Goal: Transaction & Acquisition: Purchase product/service

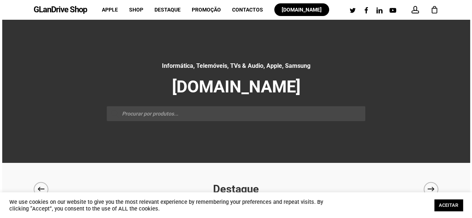
click at [412, 12] on span at bounding box center [414, 9] width 7 height 7
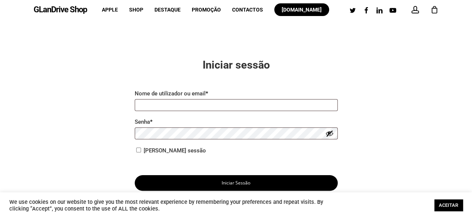
click at [415, 6] on span at bounding box center [414, 9] width 7 height 7
click at [433, 12] on icon "Cart" at bounding box center [434, 10] width 8 height 8
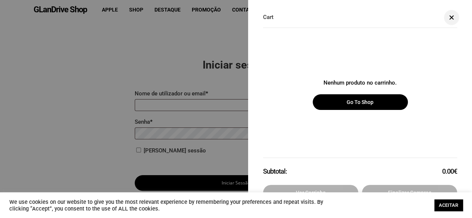
click at [453, 20] on link "Close Cart" at bounding box center [451, 17] width 11 height 5
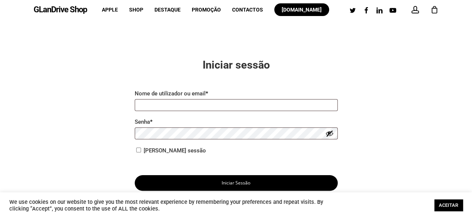
click at [69, 12] on link "GLanDrive Shop" at bounding box center [60, 10] width 53 height 8
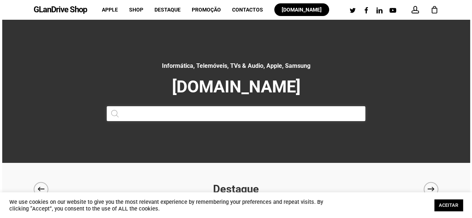
click at [152, 111] on input "Products search" at bounding box center [236, 113] width 259 height 15
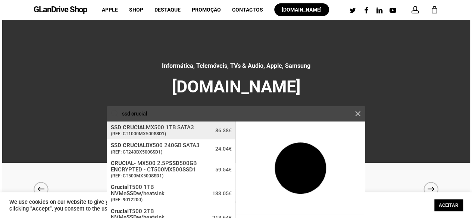
click at [181, 126] on span "SSD CRUCIAL MX500 1TB SATA3" at bounding box center [152, 128] width 83 height 6
type input "SSD CRUCIAL MX500 1TB SATA3"
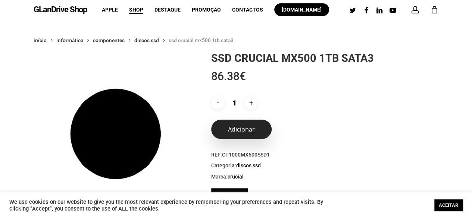
click at [255, 133] on button "Adicionar" at bounding box center [241, 129] width 60 height 19
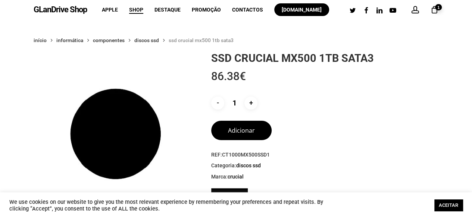
click at [88, 10] on div "GLanDrive Shop account 1 Menu Apple Shop Destaque Promoção Contactos glandrive.…" at bounding box center [236, 9] width 405 height 19
click at [57, 6] on link "GLanDrive Shop" at bounding box center [60, 10] width 53 height 8
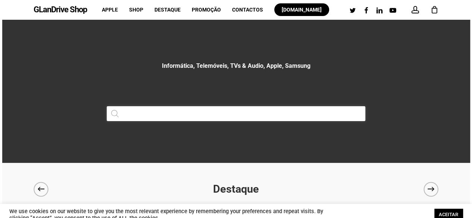
click at [210, 114] on input "Products search" at bounding box center [236, 113] width 259 height 15
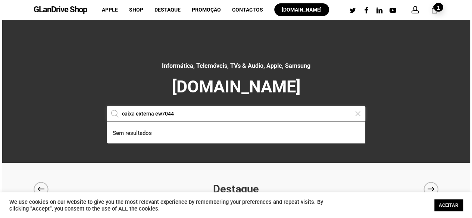
type input "caixa externa ew7044"
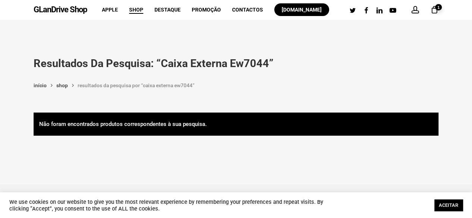
click at [70, 15] on div "GLanDrive Shop" at bounding box center [60, 9] width 53 height 19
click at [80, 9] on link "GLanDrive Shop" at bounding box center [60, 10] width 53 height 8
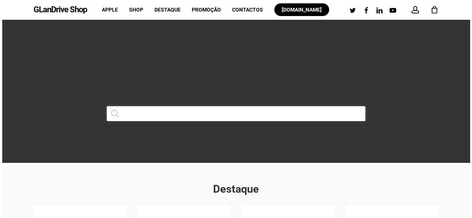
click at [237, 111] on input "Products search" at bounding box center [236, 113] width 259 height 15
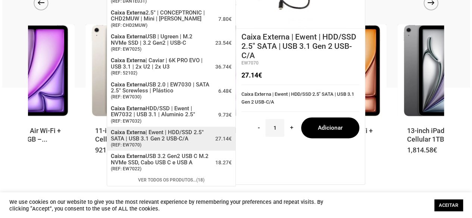
scroll to position [112, 0]
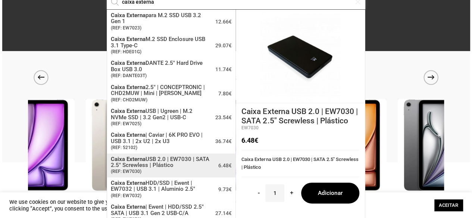
type input "caixa externa"
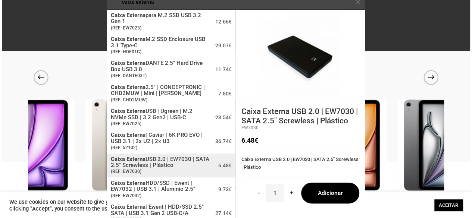
click at [356, 1] on div at bounding box center [357, 1] width 15 height 15
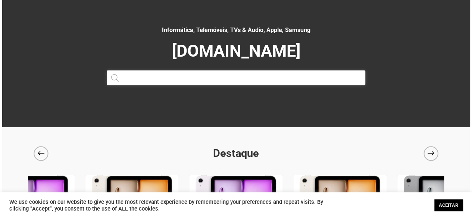
scroll to position [0, 0]
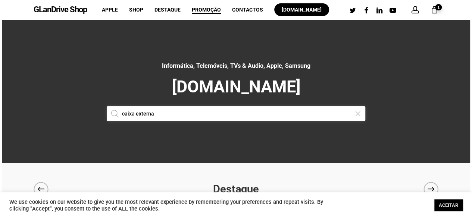
type input "caixa externa"
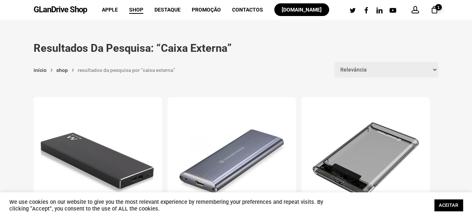
click at [54, 10] on link "GLanDrive Shop" at bounding box center [60, 10] width 53 height 8
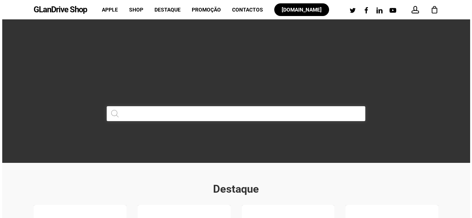
click at [186, 108] on input "Products search" at bounding box center [236, 113] width 259 height 15
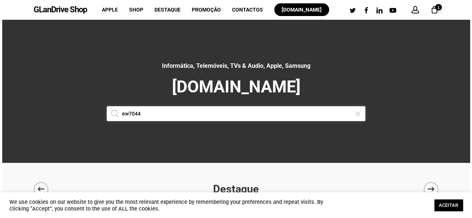
type input "ew7044"
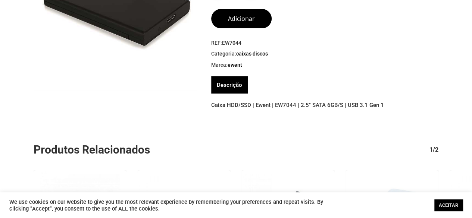
scroll to position [75, 0]
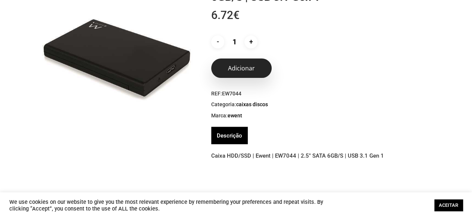
click at [241, 71] on button "Adicionar" at bounding box center [241, 68] width 60 height 19
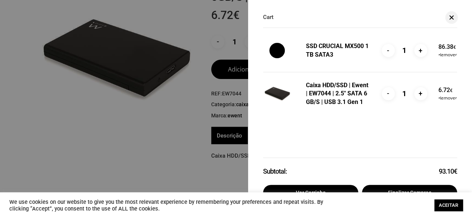
click at [145, 129] on div at bounding box center [236, 109] width 472 height 218
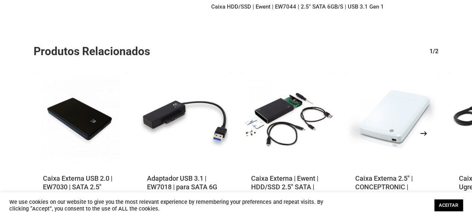
scroll to position [0, 0]
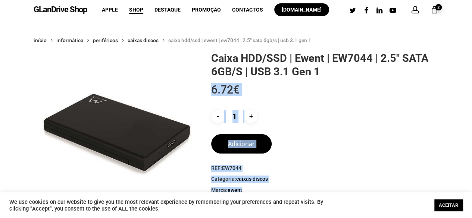
drag, startPoint x: 208, startPoint y: 59, endPoint x: 318, endPoint y: 66, distance: 110.6
click at [318, 66] on div "Caixa HDD/SSD | Ewent | EW7044 | 2.5″ SATA 6GB/S | USB 3.1 Gen 1 6.72 € - Quant…" at bounding box center [321, 147] width 233 height 190
click at [326, 85] on p "6.72 €" at bounding box center [324, 97] width 227 height 26
drag, startPoint x: 308, startPoint y: 69, endPoint x: 210, endPoint y: 57, distance: 99.1
click at [210, 57] on div "Caixa HDD/SSD | Ewent | EW7044 | 2.5″ SATA 6GB/S | USB 3.1 Gen 1 6.72 € - Quant…" at bounding box center [321, 147] width 233 height 190
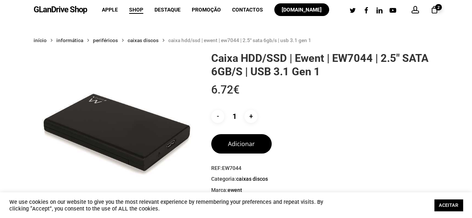
click at [213, 56] on h1 "Caixa HDD/SSD | Ewent | EW7044 | 2.5″ SATA 6GB/S | USB 3.1 Gen 1" at bounding box center [324, 65] width 227 height 26
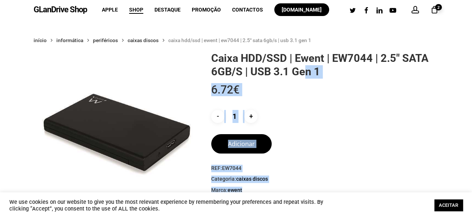
drag, startPoint x: 208, startPoint y: 56, endPoint x: 307, endPoint y: 71, distance: 100.2
click at [307, 71] on div "Caixa HDD/SSD | Ewent | EW7044 | 2.5″ SATA 6GB/S | USB 3.1 Gen 1 6.72 € - Quant…" at bounding box center [321, 147] width 233 height 190
click at [327, 86] on p "6.72 €" at bounding box center [324, 97] width 227 height 26
drag, startPoint x: 326, startPoint y: 69, endPoint x: 209, endPoint y: 57, distance: 118.0
click at [209, 57] on div "Caixa HDD/SSD | Ewent | EW7044 | 2.5″ SATA 6GB/S | USB 3.1 Gen 1 6.72 € - Quant…" at bounding box center [321, 147] width 233 height 190
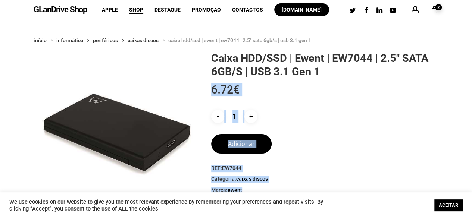
click at [208, 57] on div "Caixa HDD/SSD | Ewent | EW7044 | 2.5″ SATA 6GB/S | USB 3.1 Gen 1 6.72 € - Quant…" at bounding box center [321, 147] width 233 height 190
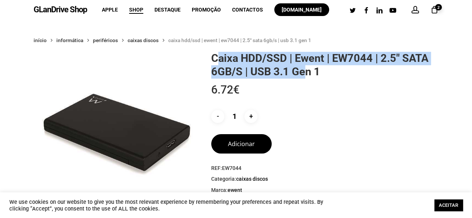
drag, startPoint x: 219, startPoint y: 57, endPoint x: 307, endPoint y: 67, distance: 89.2
click at [307, 67] on h1 "Caixa HDD/SSD | Ewent | EW7044 | 2.5″ SATA 6GB/S | USB 3.1 Gen 1" at bounding box center [324, 65] width 227 height 26
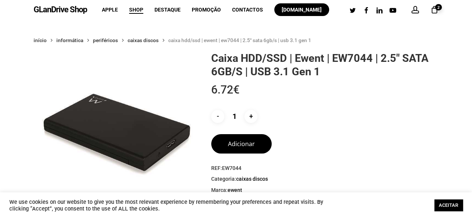
click at [326, 74] on h1 "Caixa HDD/SSD | Ewent | EW7044 | 2.5″ SATA 6GB/S | USB 3.1 Gen 1" at bounding box center [324, 65] width 227 height 26
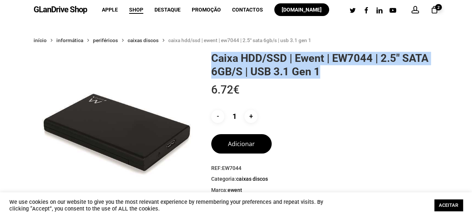
drag, startPoint x: 326, startPoint y: 75, endPoint x: 220, endPoint y: 53, distance: 108.2
click at [220, 53] on h1 "Caixa HDD/SSD | Ewent | EW7044 | 2.5″ SATA 6GB/S | USB 3.1 Gen 1" at bounding box center [324, 65] width 227 height 26
copy h1 "Caixa HDD/SSD | Ewent | EW7044 | 2.5″ SATA 6GB/S | USB 3.1 Gen 1"
click at [432, 13] on icon "Cart" at bounding box center [434, 10] width 8 height 8
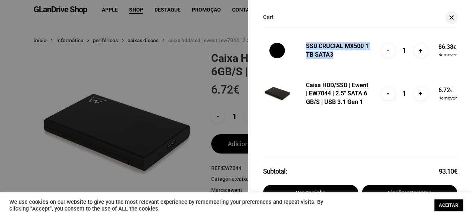
drag, startPoint x: 302, startPoint y: 41, endPoint x: 358, endPoint y: 56, distance: 58.0
click at [358, 56] on li "SSD CRUCIAL MX500 1TB SATA3 - Quantidade de SSD CRUCIAL MX500 1TB SATA3 1 + 86.…" at bounding box center [360, 50] width 194 height 43
copy link "SSD CRUCIAL MX500 1TB SATA3"
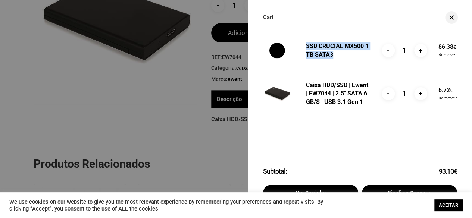
scroll to position [112, 0]
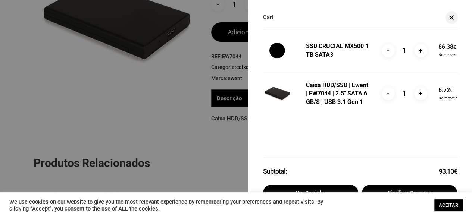
click at [364, 159] on p "Subtotal: 93.10 €" at bounding box center [360, 171] width 194 height 27
click at [414, 187] on link "Finalizar compras" at bounding box center [409, 193] width 95 height 16
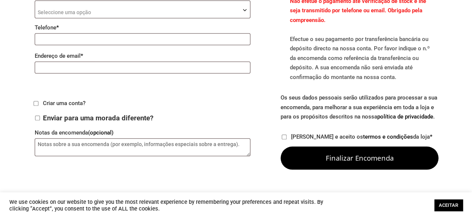
scroll to position [261, 0]
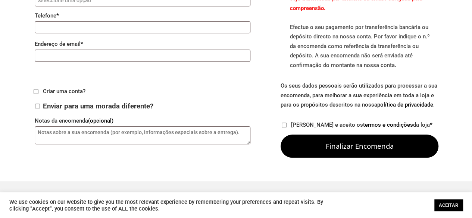
click at [38, 88] on label "Criar uma conta?" at bounding box center [60, 91] width 52 height 7
click at [38, 89] on input "Criar uma conta?" at bounding box center [36, 91] width 5 height 5
checkbox input "true"
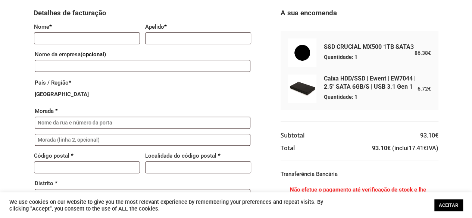
scroll to position [0, 0]
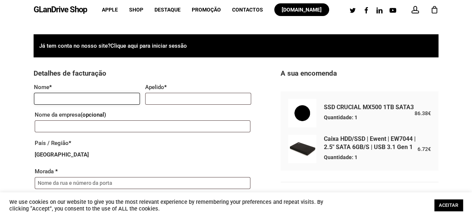
click at [115, 98] on input "Nome *" at bounding box center [87, 99] width 106 height 12
type input "Soraia"
click at [194, 97] on input "Apelido *" at bounding box center [198, 99] width 106 height 12
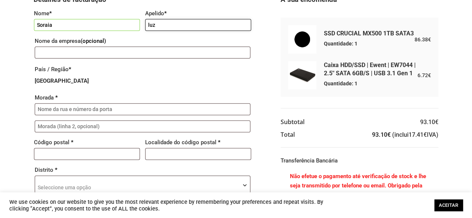
scroll to position [112, 0]
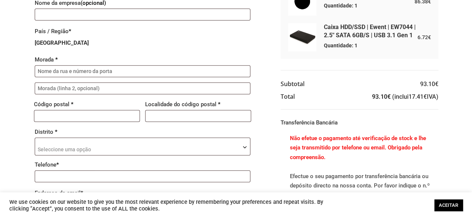
type input "luz"
click at [114, 71] on input "Morada *" at bounding box center [143, 71] width 216 height 12
type input "e"
drag, startPoint x: 100, startPoint y: 70, endPoint x: 78, endPoint y: 72, distance: 21.7
click at [78, 72] on input "Subestação REN S ines" at bounding box center [143, 71] width 216 height 12
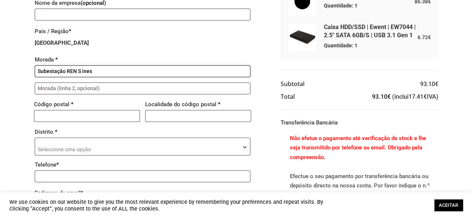
click at [66, 72] on input "Subestação REN S ines" at bounding box center [143, 71] width 216 height 12
paste input "S ines"
drag, startPoint x: 63, startPoint y: 70, endPoint x: 175, endPoint y: 53, distance: 112.9
click at [63, 70] on input "Subestação S inesREN S ines" at bounding box center [143, 71] width 216 height 12
click at [151, 76] on input "Subestação de Sines REN S ines" at bounding box center [143, 71] width 216 height 12
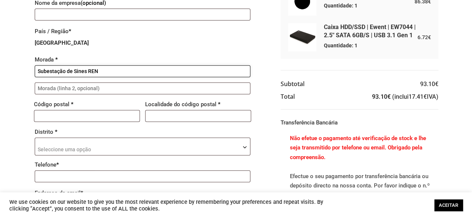
type input "Subestação de Sines REN"
click at [129, 89] on input "Morada (linha 2) (opcional)" at bounding box center [143, 88] width 216 height 12
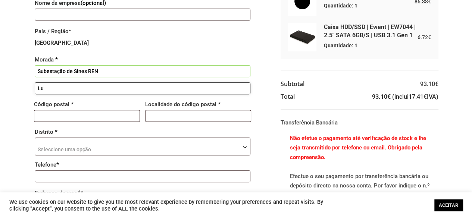
type input "L"
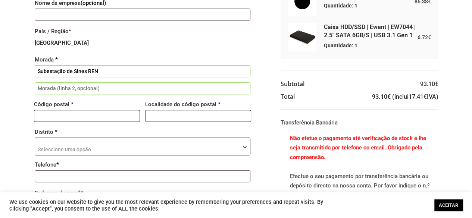
drag, startPoint x: 122, startPoint y: 62, endPoint x: 120, endPoint y: 76, distance: 13.5
click at [121, 62] on label "Morada *" at bounding box center [143, 59] width 216 height 11
click at [121, 65] on input "Subestação de Sines REN" at bounding box center [143, 71] width 216 height 12
click at [114, 86] on input "Morada (linha 2) (opcional)" at bounding box center [143, 88] width 216 height 12
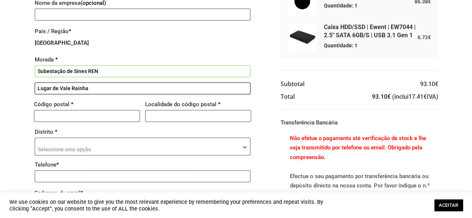
type input "Lugar de Vale Rainha"
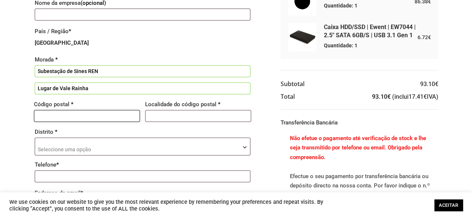
click at [100, 117] on input "Código postal *" at bounding box center [87, 116] width 106 height 12
type input "7540-999"
click at [184, 119] on input "Localidade do código postal *" at bounding box center [198, 116] width 106 height 12
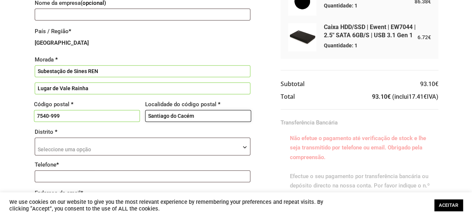
type input "Santiago do Cacém"
click at [150, 146] on span "Seleccione uma opção" at bounding box center [142, 147] width 215 height 18
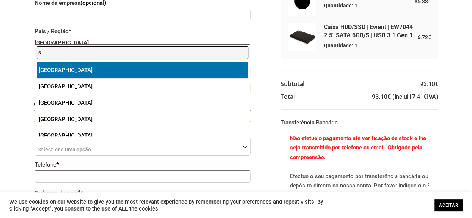
type input "s"
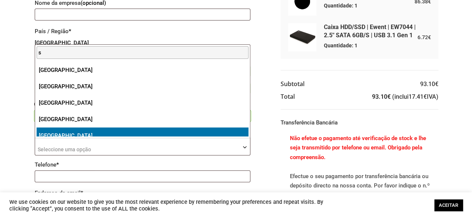
select select "SB"
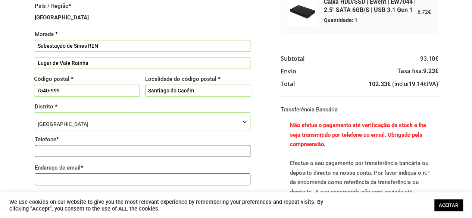
scroll to position [149, 0]
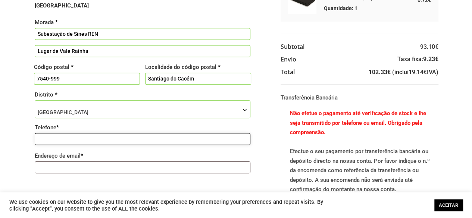
click at [135, 141] on input "Telefone *" at bounding box center [143, 139] width 216 height 12
type input "968100112"
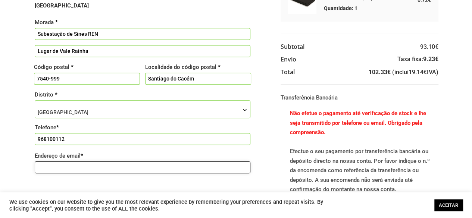
click at [122, 164] on input "Endereço de email *" at bounding box center [143, 167] width 216 height 12
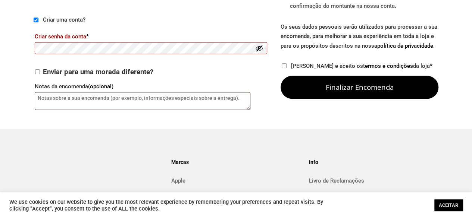
scroll to position [336, 0]
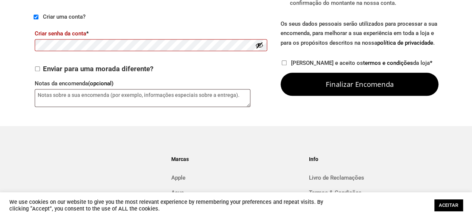
type input "[EMAIL_ADDRESS][DOMAIN_NAME]"
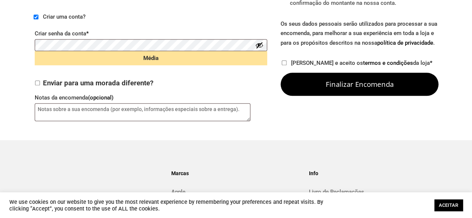
click at [258, 44] on button "Show password" at bounding box center [259, 45] width 8 height 8
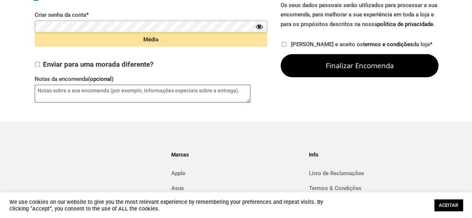
scroll to position [261, 0]
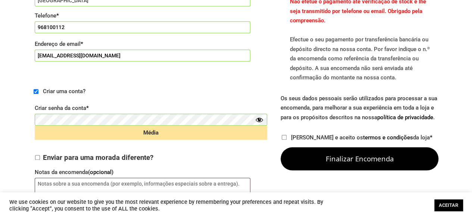
click at [204, 100] on div "Criar uma conta? Criar senha da conta * Média" at bounding box center [151, 118] width 235 height 69
click at [177, 135] on div "Média" at bounding box center [151, 133] width 232 height 14
click at [256, 119] on button "Hide password" at bounding box center [259, 120] width 8 height 8
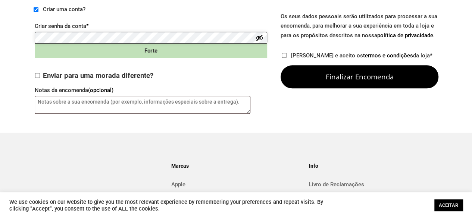
scroll to position [306, 0]
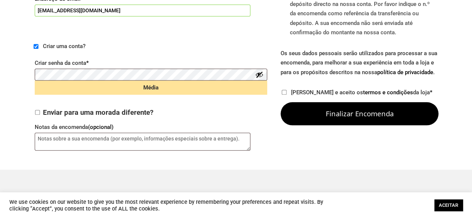
click at [257, 76] on button "Show password" at bounding box center [259, 74] width 8 height 8
click at [284, 92] on input "Li e aceito os termos e condições da loja *" at bounding box center [284, 92] width 5 height 5
checkbox input "true"
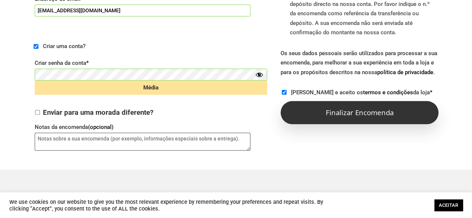
click at [336, 114] on button "Finalizar encomenda" at bounding box center [359, 112] width 158 height 23
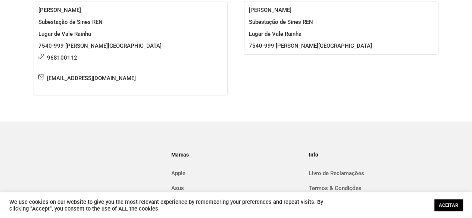
scroll to position [302, 0]
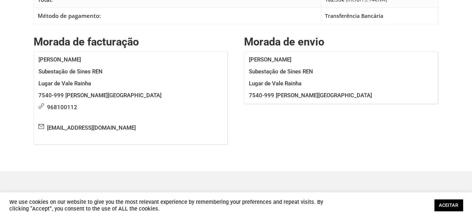
click at [453, 204] on link "ACEITAR" at bounding box center [448, 205] width 28 height 12
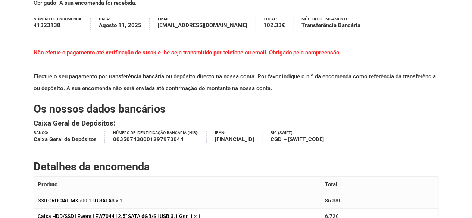
scroll to position [0, 0]
